Goal: Task Accomplishment & Management: Use online tool/utility

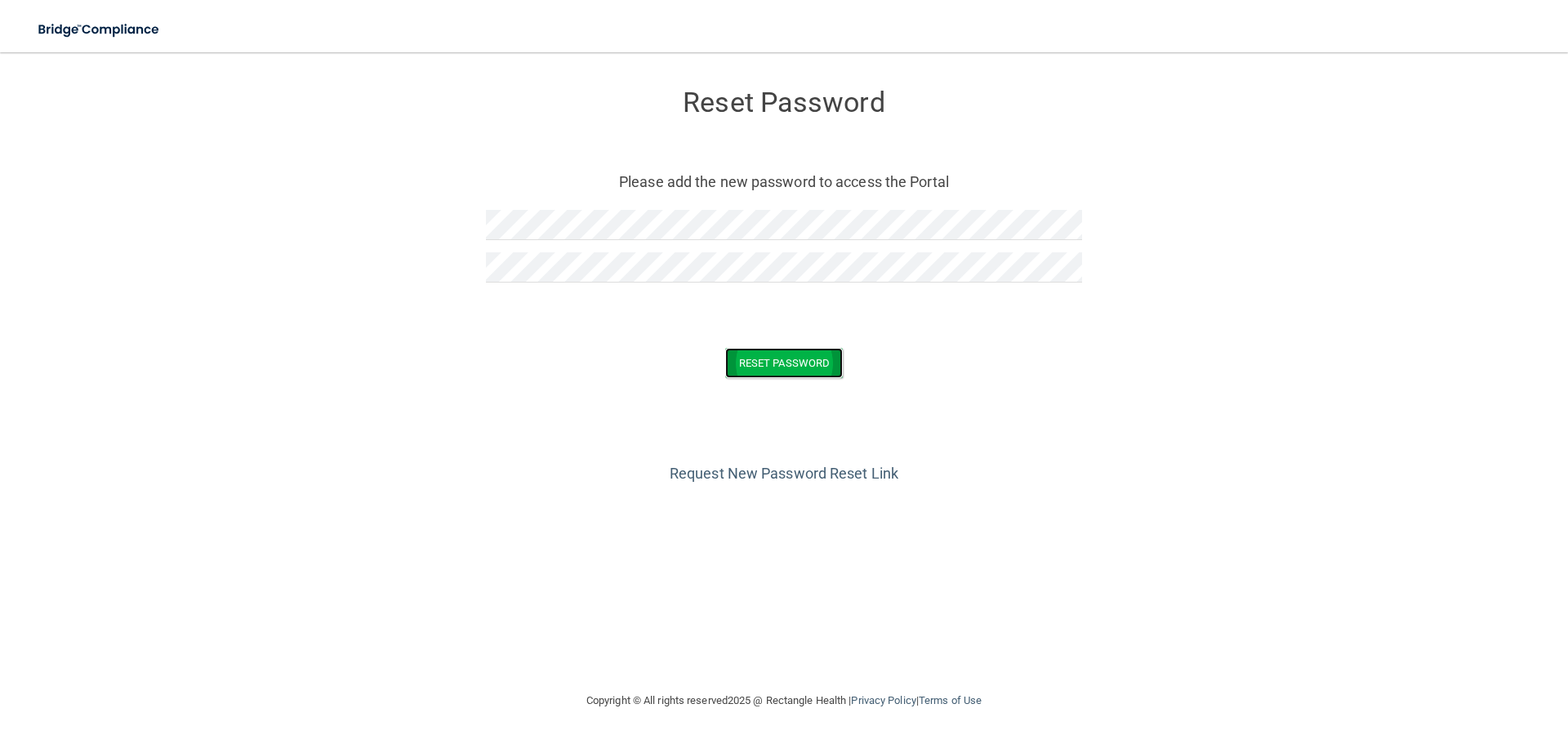
click at [772, 369] on button "Reset Password" at bounding box center [784, 364] width 118 height 30
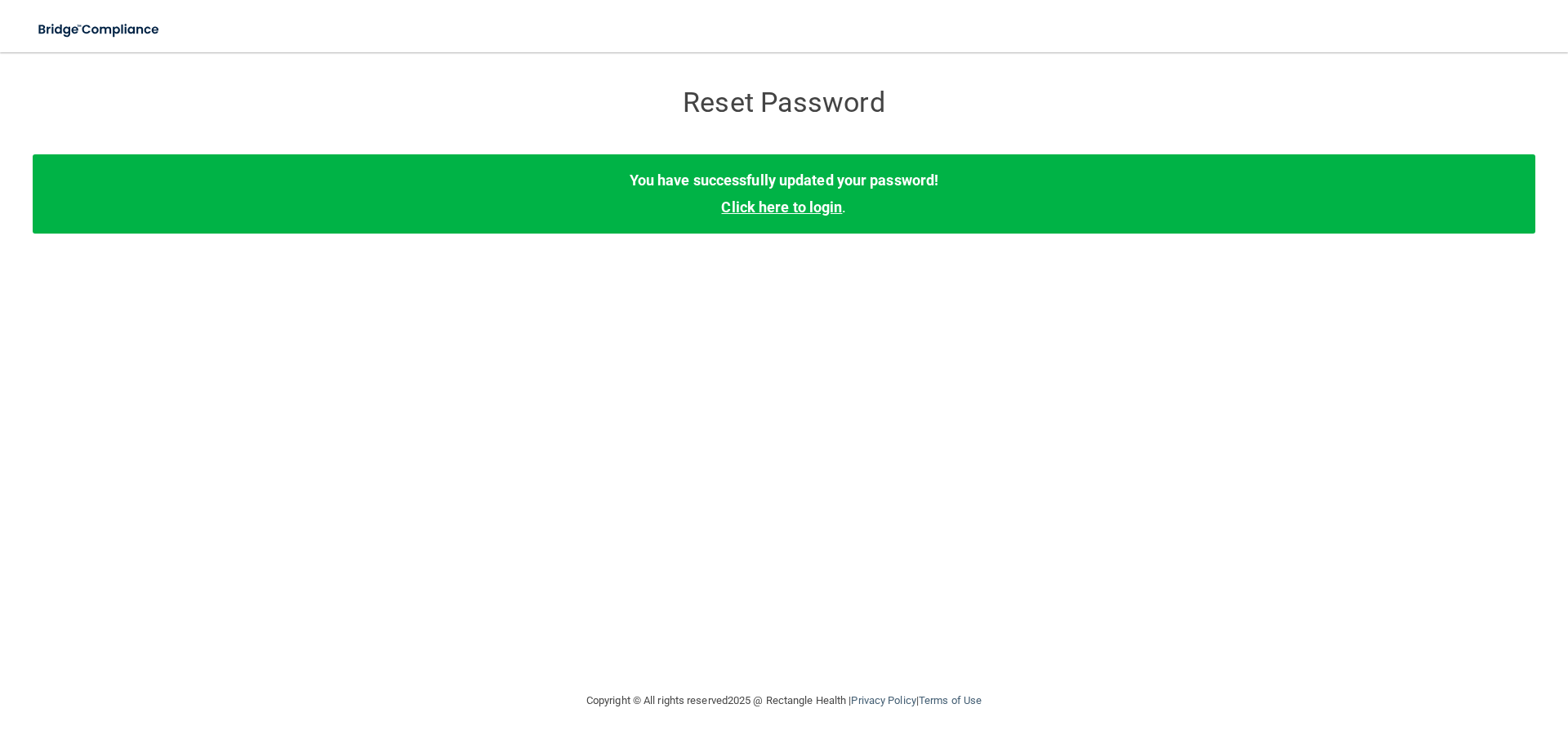
click at [807, 205] on link "Click here to login" at bounding box center [780, 206] width 121 height 17
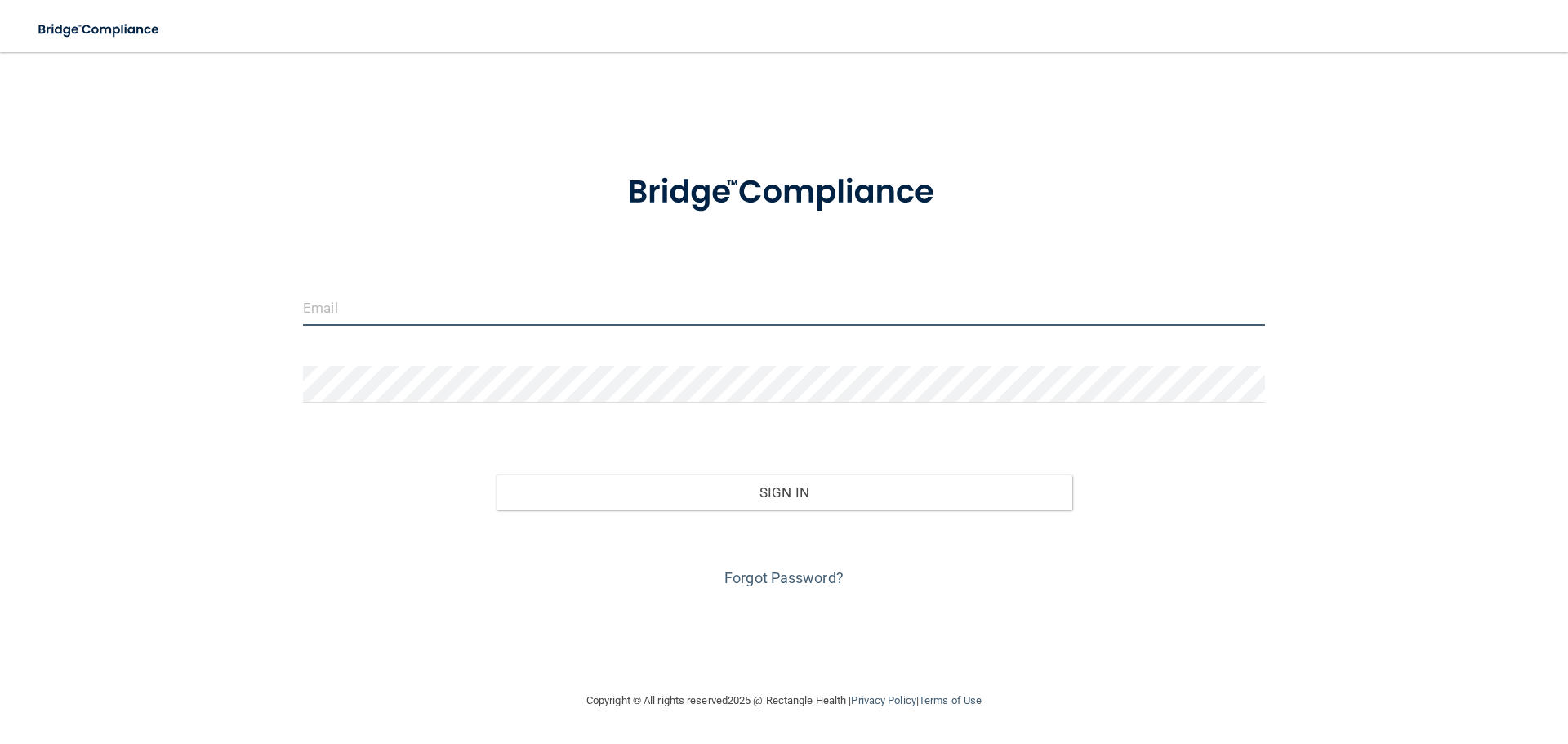
click at [578, 314] on input "email" at bounding box center [783, 307] width 962 height 37
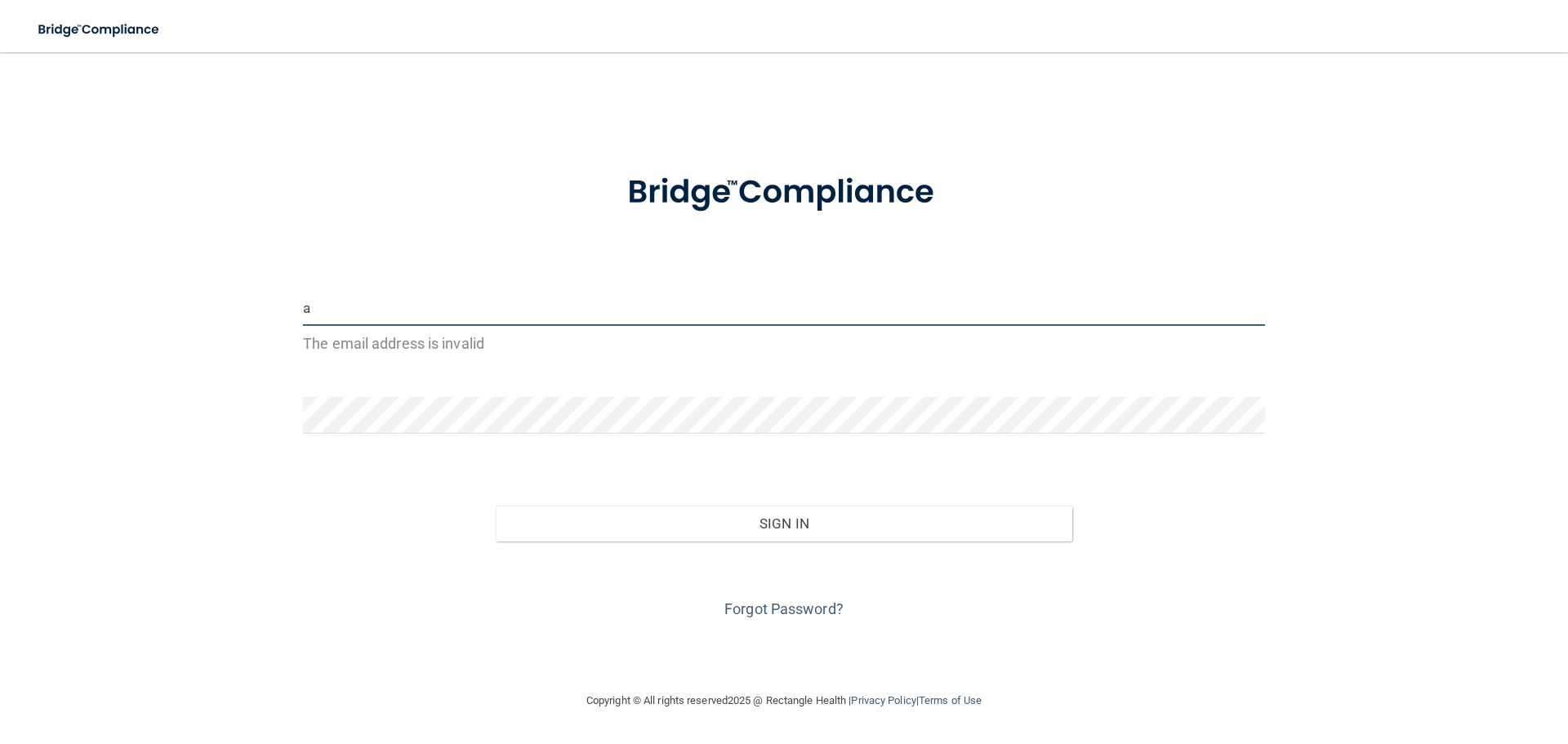
type input "[PERSON_NAME][EMAIL_ADDRESS][DOMAIN_NAME]"
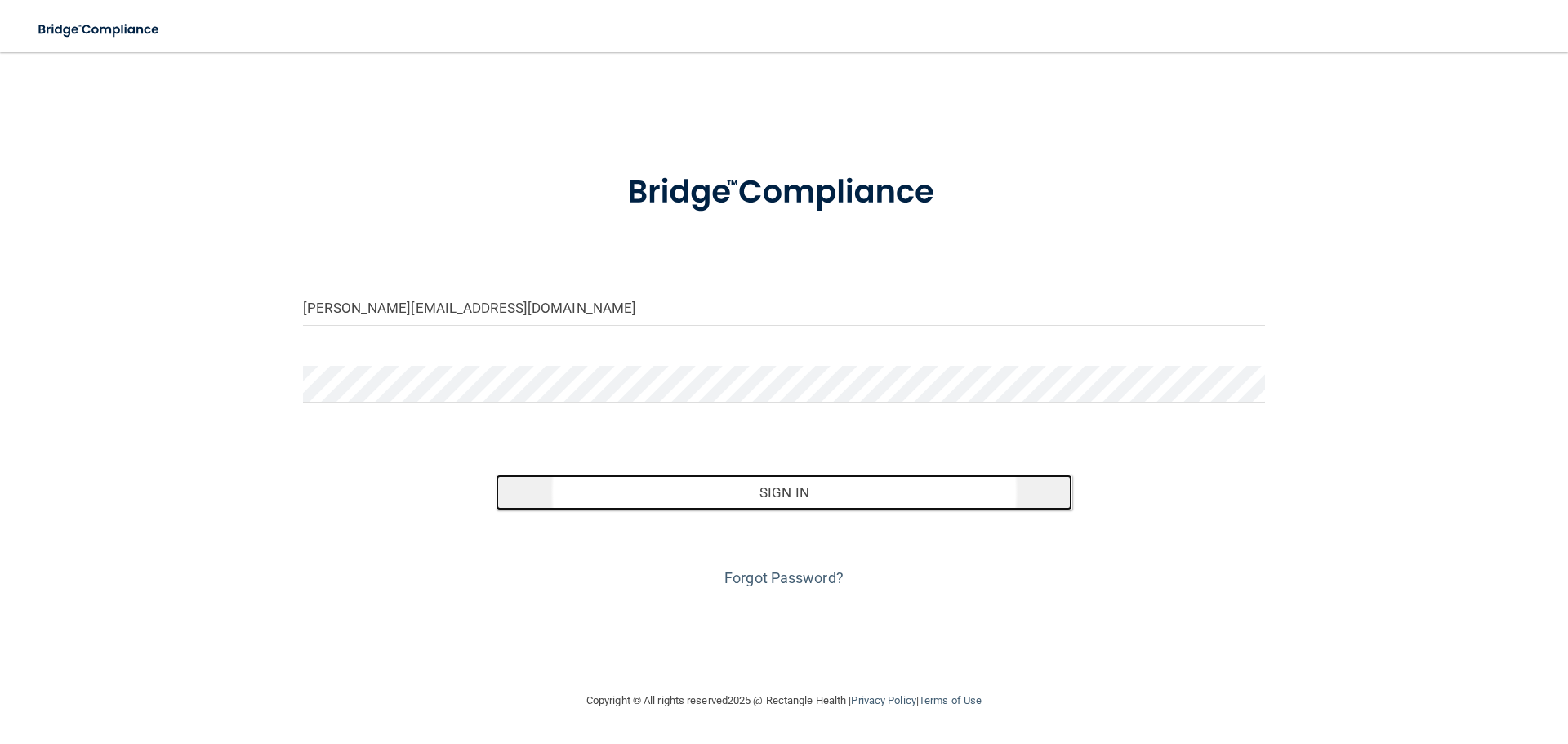
click at [788, 502] on button "Sign In" at bounding box center [784, 492] width 578 height 36
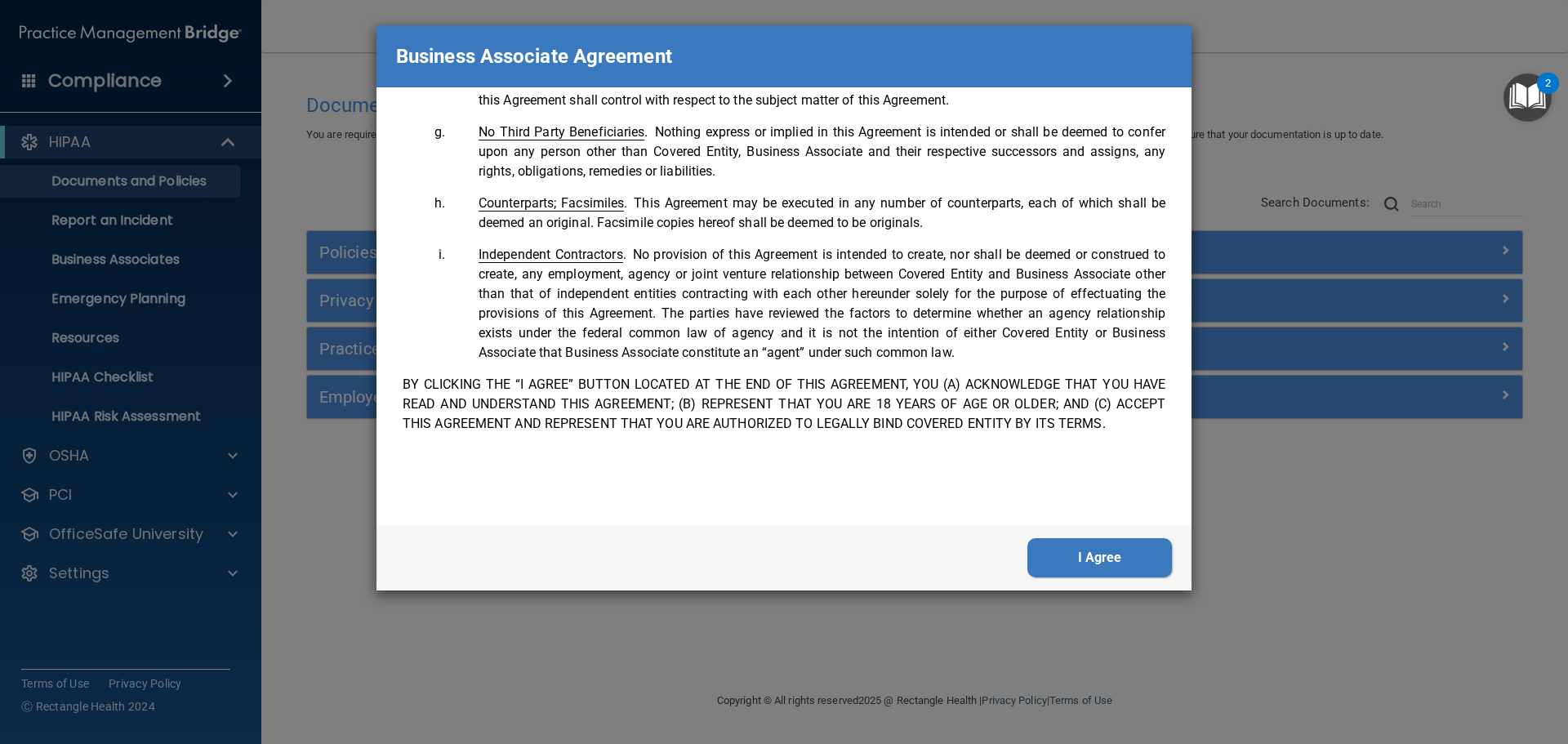
scroll to position [3331, 0]
click at [1108, 561] on button "I Agree" at bounding box center [1099, 558] width 145 height 39
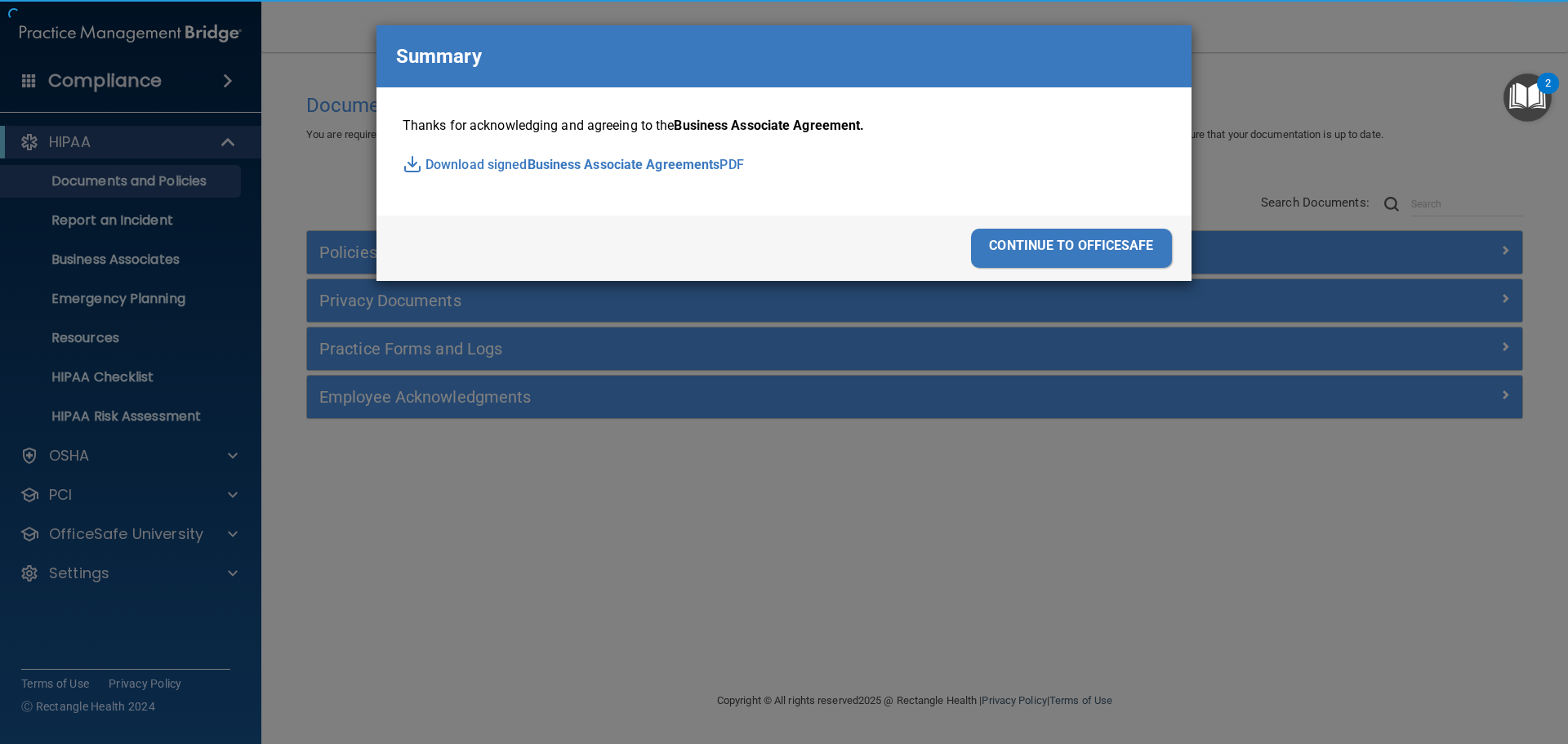
click at [1082, 560] on div "Business Associate Agreement Please sign this updated Business Associate Agreem…" at bounding box center [784, 372] width 1568 height 744
click at [1100, 244] on div "continue to officesafe" at bounding box center [1071, 248] width 201 height 39
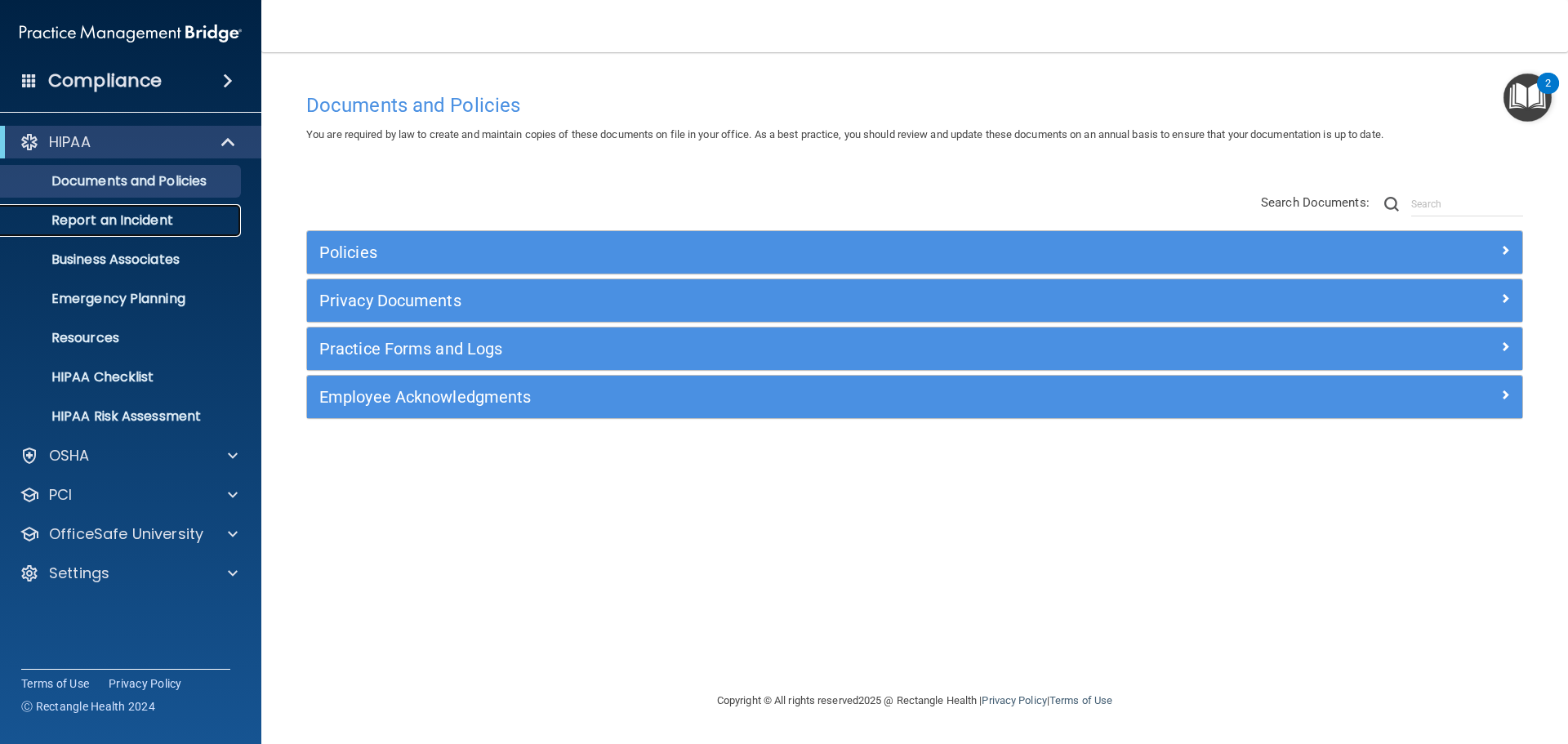
click at [112, 224] on p "Report an Incident" at bounding box center [122, 221] width 223 height 16
